Goal: Information Seeking & Learning: Learn about a topic

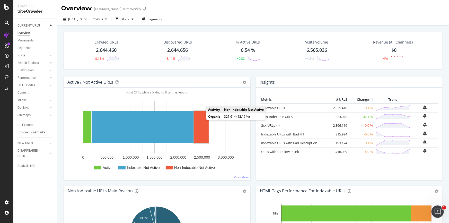
click at [204, 125] on rect "A chart." at bounding box center [201, 127] width 15 height 32
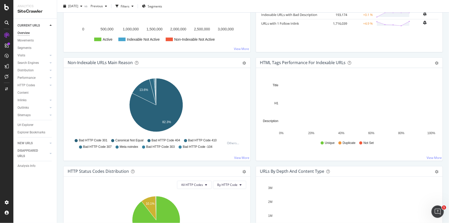
scroll to position [55, 0]
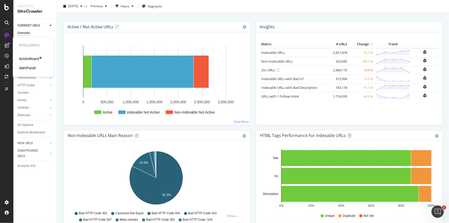
click at [26, 59] on div "ActionBoard" at bounding box center [29, 58] width 20 height 5
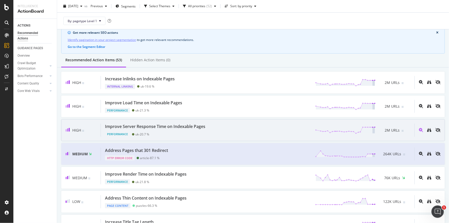
scroll to position [47, 0]
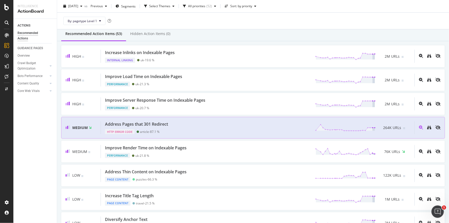
click at [178, 126] on div "Address Pages that 301 Redirect HTTP Error Code article - 87.1 % 264K URLs" at bounding box center [258, 127] width 314 height 13
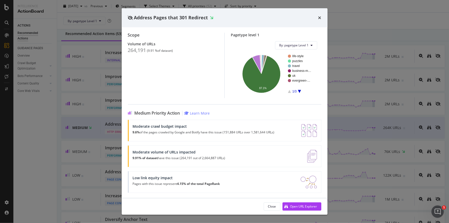
scroll to position [39, 0]
click at [218, 131] on p "9.6% of the pages crawled by Google and Botify have this issue (151,884 URLs ov…" at bounding box center [204, 132] width 142 height 4
click at [320, 16] on icon "times" at bounding box center [319, 18] width 3 height 4
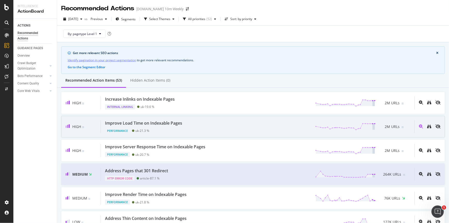
click at [214, 129] on div "Improve Load Time on Indexable Pages Performance uk - 21.3 % 2M URLs" at bounding box center [258, 126] width 314 height 13
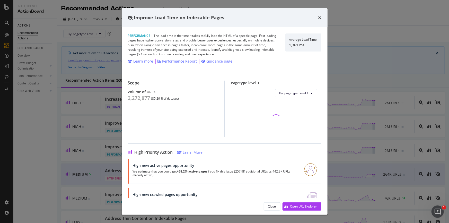
scroll to position [21, 0]
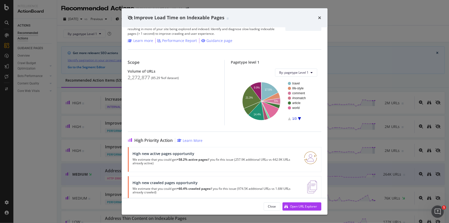
drag, startPoint x: 137, startPoint y: 151, endPoint x: 239, endPoint y: 164, distance: 103.3
click at [239, 164] on div "High new active pages opportunity We estimate that you could get +58.2% active …" at bounding box center [215, 159] width 165 height 16
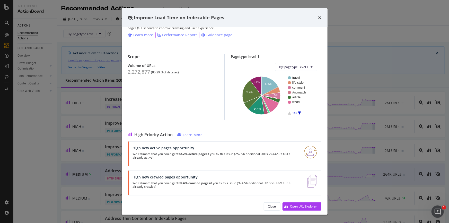
scroll to position [29, 0]
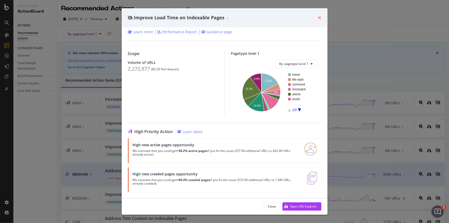
click at [319, 17] on icon "times" at bounding box center [319, 18] width 3 height 4
